Goal: Check status

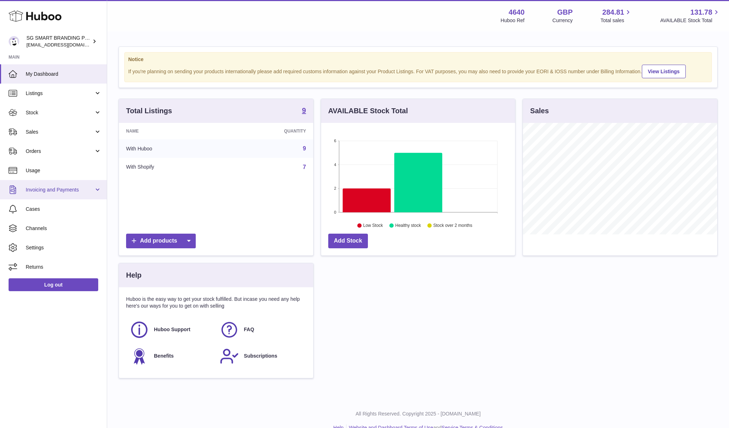
scroll to position [356889, 356806]
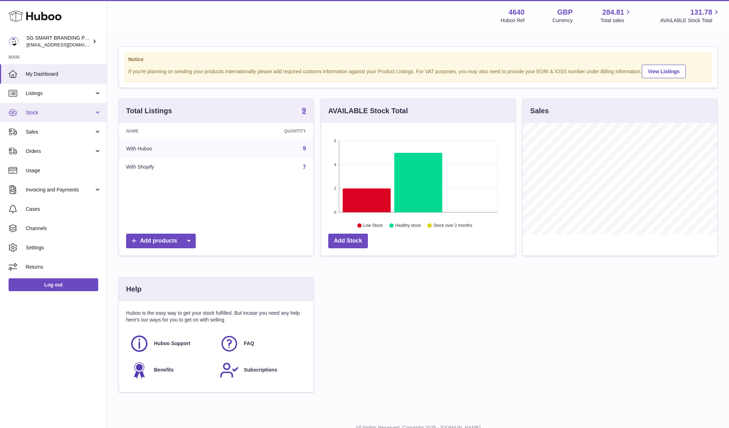
click at [68, 115] on span "Stock" at bounding box center [60, 112] width 68 height 7
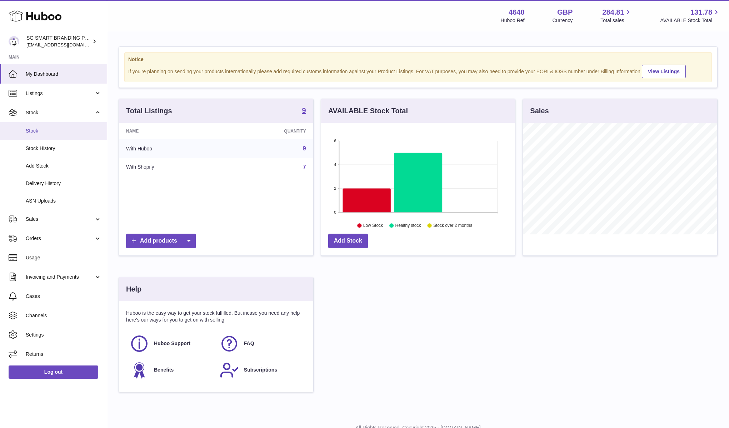
click at [68, 129] on span "Stock" at bounding box center [64, 130] width 76 height 7
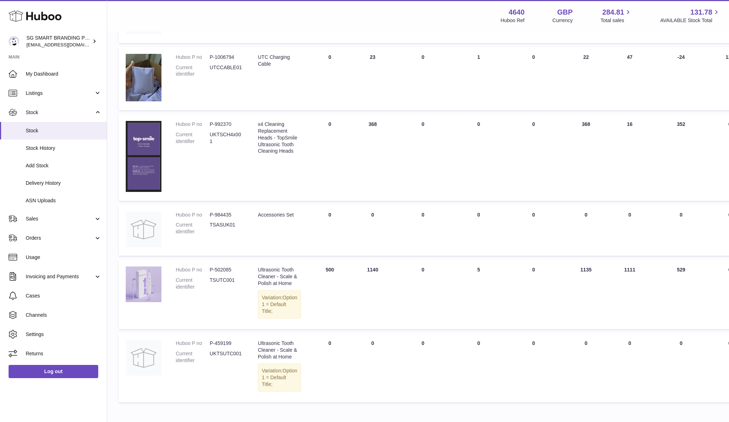
scroll to position [340, 1]
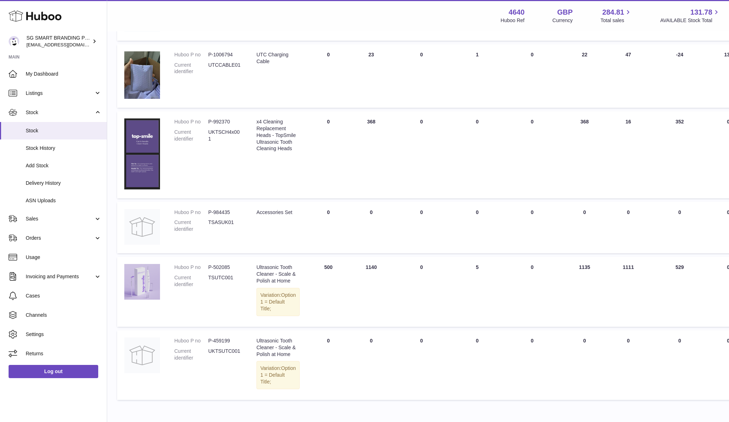
drag, startPoint x: 572, startPoint y: 141, endPoint x: 595, endPoint y: 141, distance: 23.6
click at [596, 141] on td "AVAILABLE Total 368" at bounding box center [584, 154] width 49 height 87
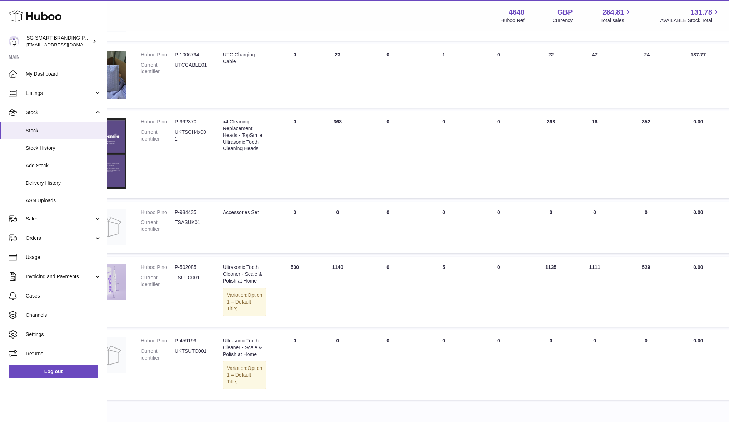
scroll to position [340, 48]
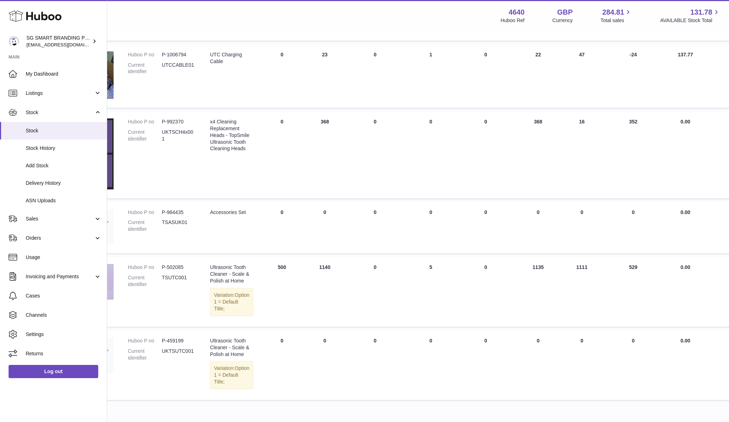
click at [529, 145] on td "AVAILABLE Total 368" at bounding box center [538, 154] width 49 height 87
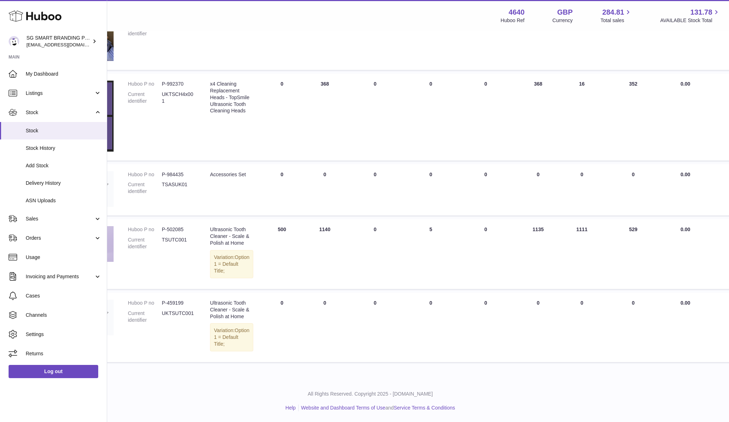
scroll to position [424, 0]
